Goal: Information Seeking & Learning: Learn about a topic

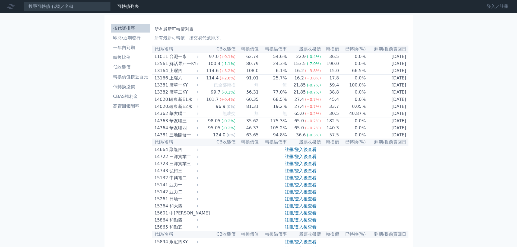
click at [487, 7] on link "登入／註冊" at bounding box center [497, 6] width 30 height 9
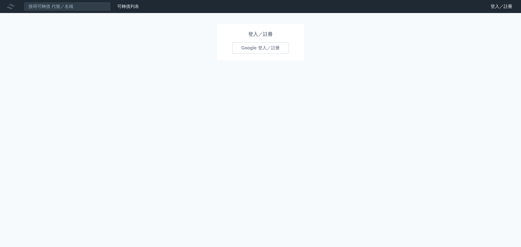
click at [261, 49] on link "Google 登入／註冊" at bounding box center [260, 47] width 56 height 11
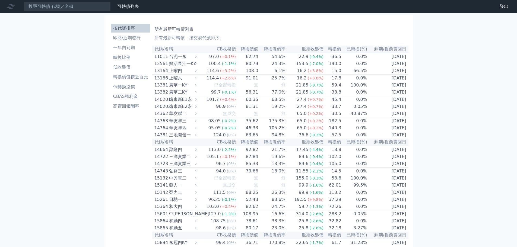
scroll to position [859, 0]
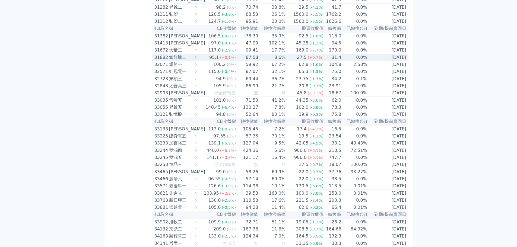
click at [326, 61] on td "31.4" at bounding box center [333, 57] width 18 height 7
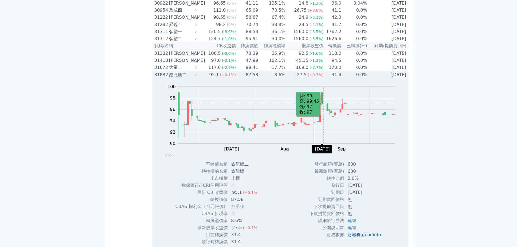
scroll to position [832, 0]
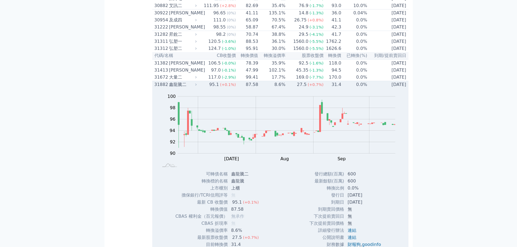
click at [231, 87] on span "(+0.1%)" at bounding box center [228, 85] width 16 height 4
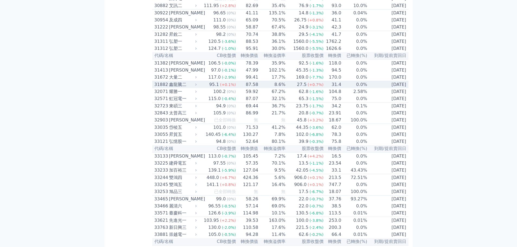
click at [231, 87] on span "(+0.1%)" at bounding box center [228, 85] width 16 height 4
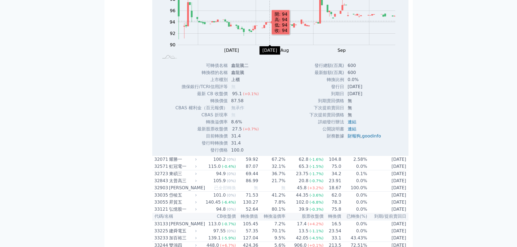
scroll to position [3201, 0]
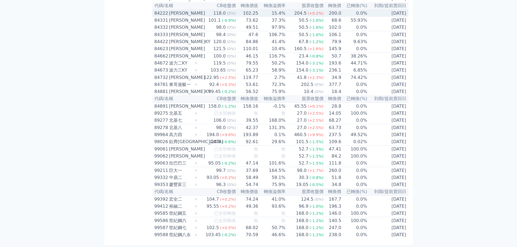
click at [189, 17] on div "[PERSON_NAME]" at bounding box center [182, 13] width 27 height 7
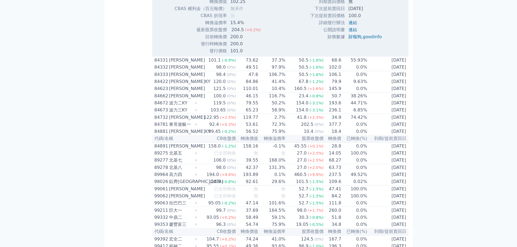
scroll to position [3228, 0]
